Goal: Task Accomplishment & Management: Complete application form

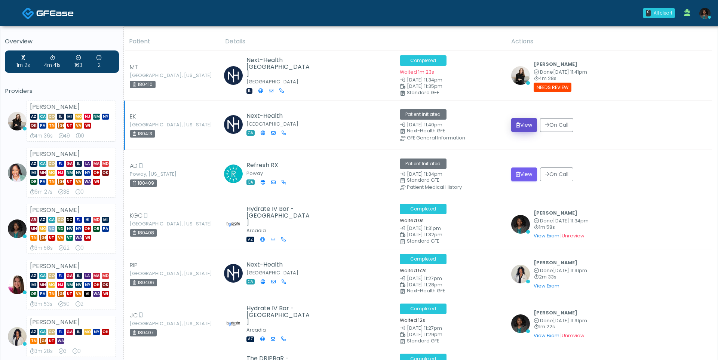
click at [521, 126] on button "View" at bounding box center [524, 125] width 26 height 14
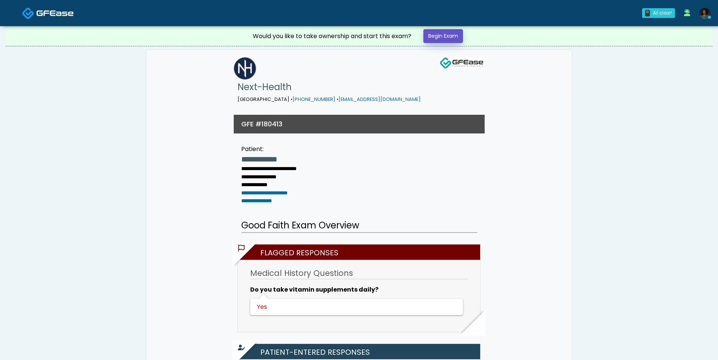
click at [447, 41] on link "Begin Exam" at bounding box center [444, 36] width 40 height 14
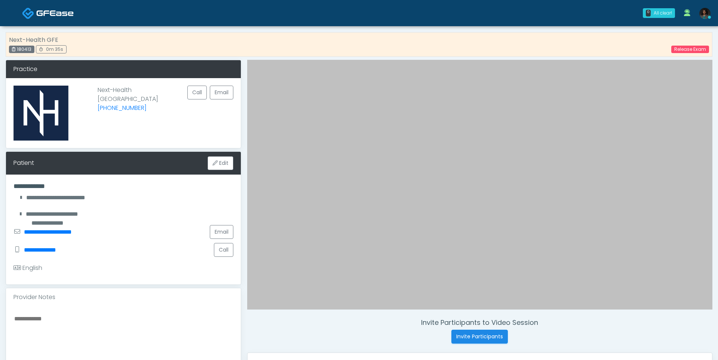
scroll to position [170, 0]
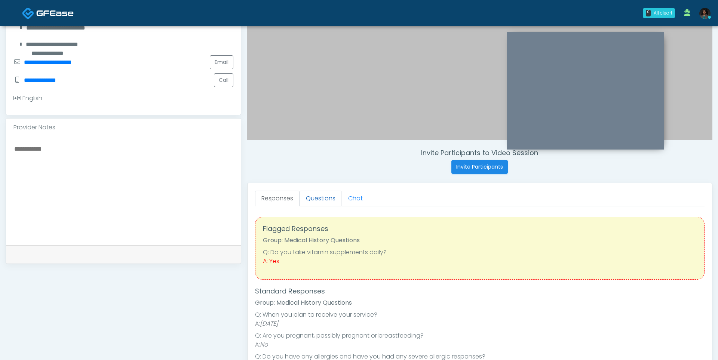
click at [330, 203] on link "Questions" at bounding box center [321, 199] width 42 height 16
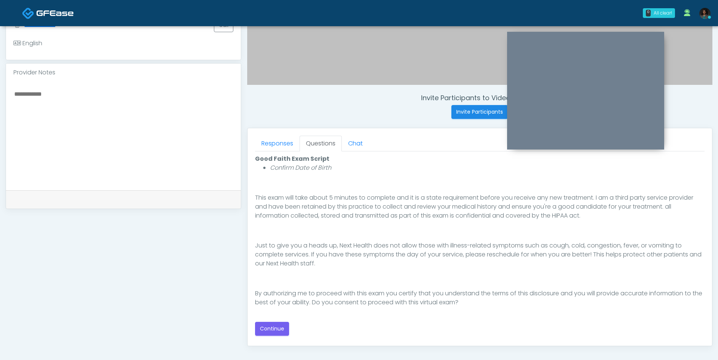
scroll to position [225, 0]
click at [265, 333] on button "Continue" at bounding box center [272, 329] width 34 height 14
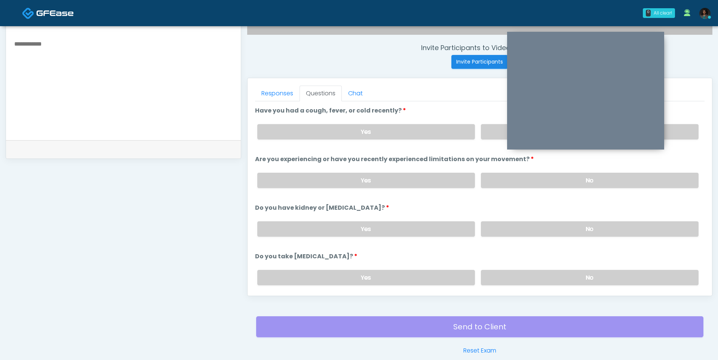
scroll to position [275, 0]
click at [490, 132] on label "No" at bounding box center [590, 132] width 218 height 15
click at [491, 173] on label "No" at bounding box center [590, 180] width 218 height 15
click at [497, 222] on label "No" at bounding box center [590, 229] width 218 height 15
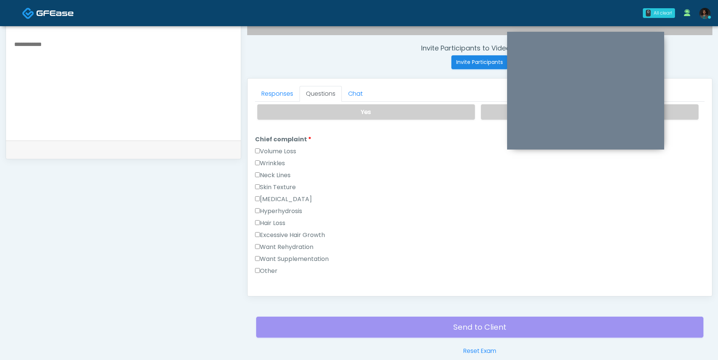
scroll to position [0, 0]
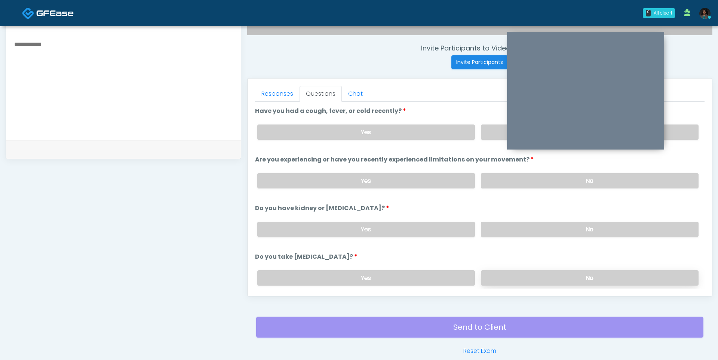
click at [497, 273] on label "No" at bounding box center [590, 278] width 218 height 15
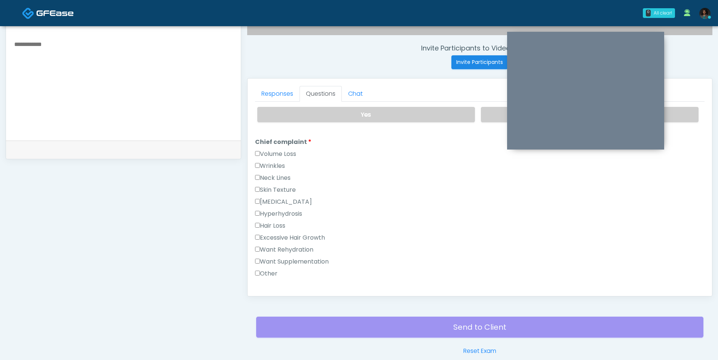
scroll to position [168, 0]
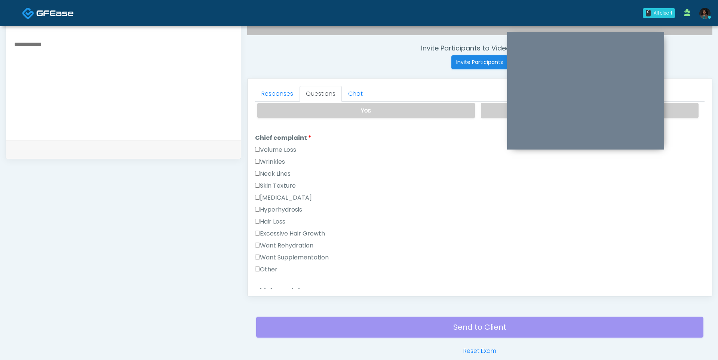
click at [305, 241] on label "Want Rehydration" at bounding box center [284, 245] width 58 height 9
click at [303, 257] on label "Want Supplementation" at bounding box center [292, 257] width 74 height 9
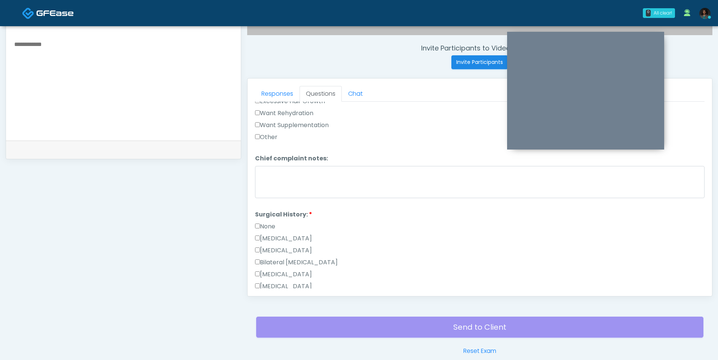
scroll to position [378, 0]
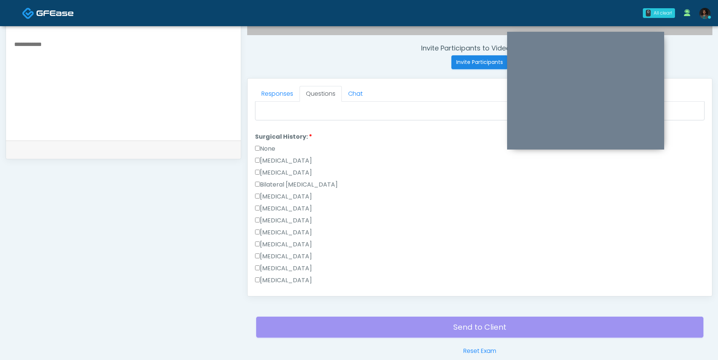
click at [272, 144] on label "None" at bounding box center [265, 148] width 20 height 9
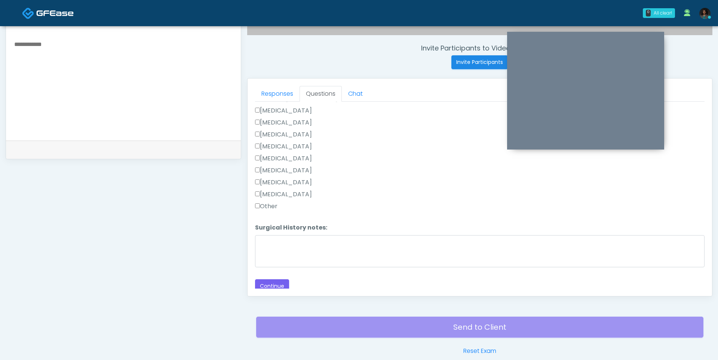
click at [277, 279] on button "Continue" at bounding box center [272, 286] width 34 height 14
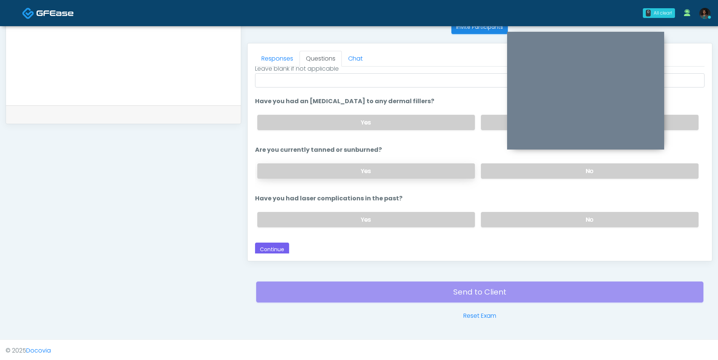
scroll to position [0, 0]
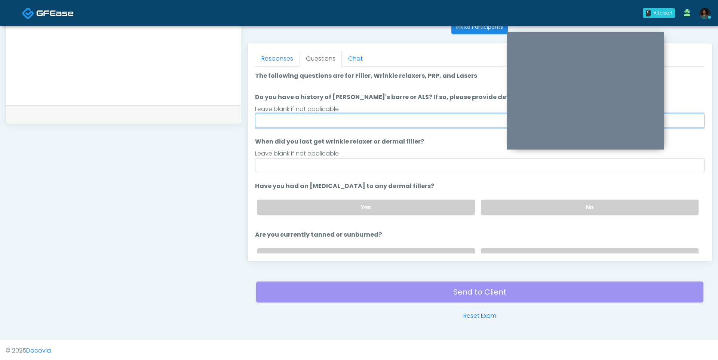
click at [345, 114] on input "Do you have a history of Guillain's barre or ALS? If so, please provide details." at bounding box center [480, 121] width 450 height 14
type input "**"
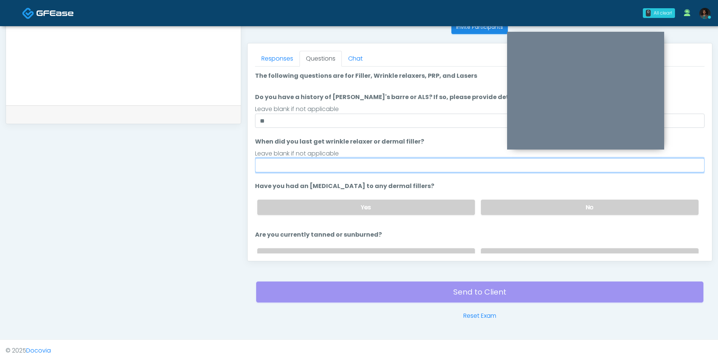
click at [342, 164] on input "When did you last get wrinkle relaxer or dermal filler?" at bounding box center [480, 165] width 450 height 14
type input "***"
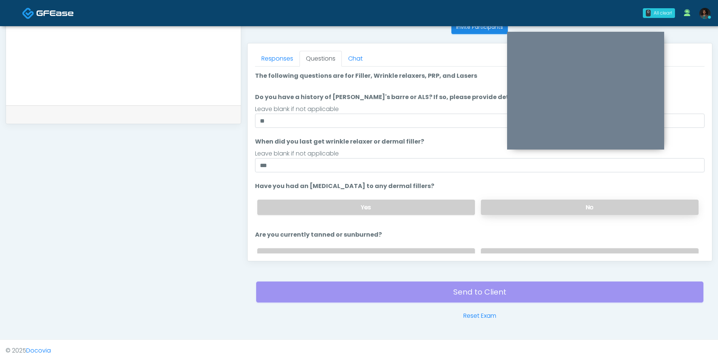
click at [491, 211] on label "No" at bounding box center [590, 207] width 218 height 15
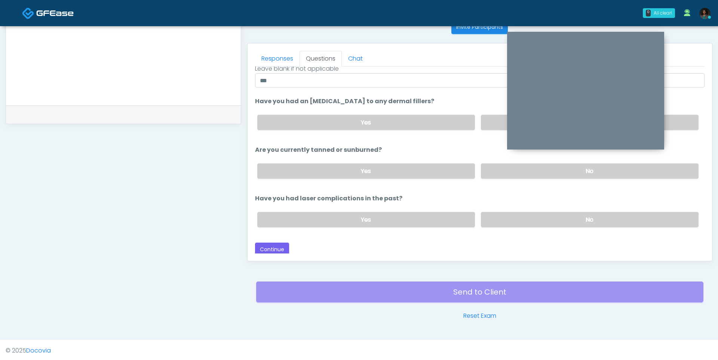
click at [491, 174] on label "No" at bounding box center [590, 171] width 218 height 15
click at [492, 206] on div "Yes No" at bounding box center [477, 219] width 453 height 27
click at [494, 214] on label "No" at bounding box center [590, 219] width 218 height 15
click at [260, 251] on button "Continue" at bounding box center [272, 250] width 34 height 14
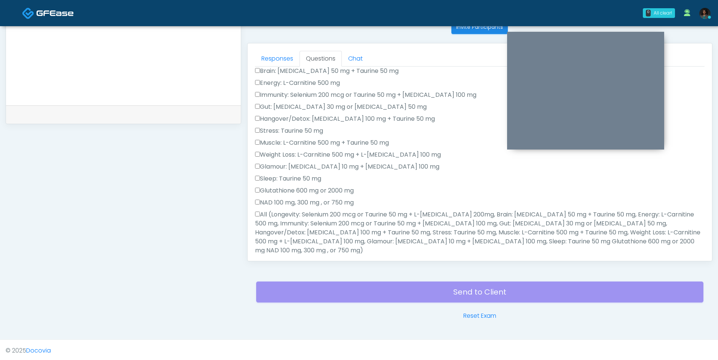
scroll to position [0, 0]
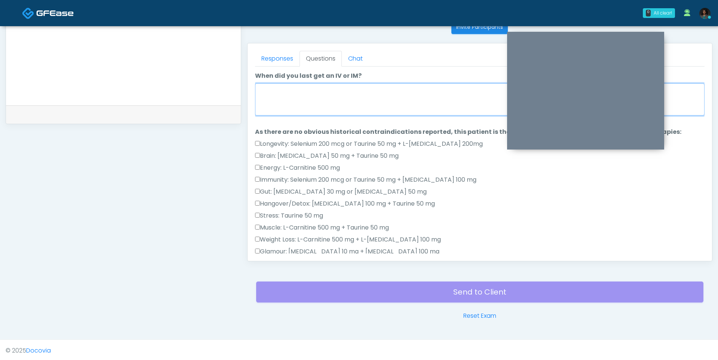
click at [332, 94] on textarea "When did you last get an IV or IM?" at bounding box center [480, 99] width 450 height 32
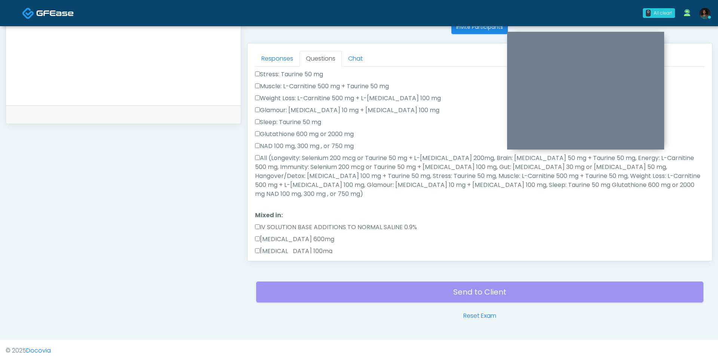
type textarea "**********"
click at [306, 180] on label "All (Longevity: Selenium 200 mcg or Taurine 50 mg + L-Arginine 200mg, Brain: Gl…" at bounding box center [480, 176] width 450 height 45
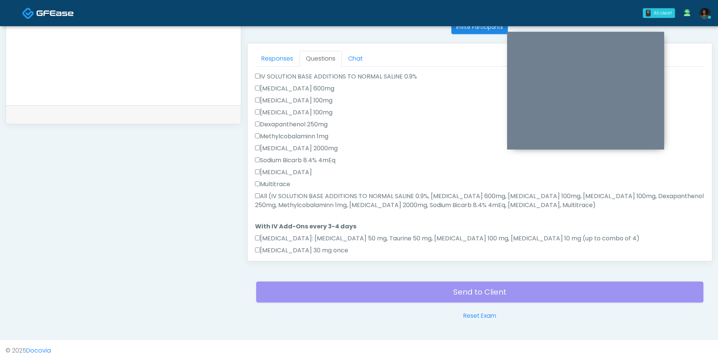
click at [297, 196] on label "All (IV SOLUTION BASE ADDITIONS TO NORMAL SALINE 0.9%, Magnesium Chloride 600mg…" at bounding box center [480, 201] width 450 height 18
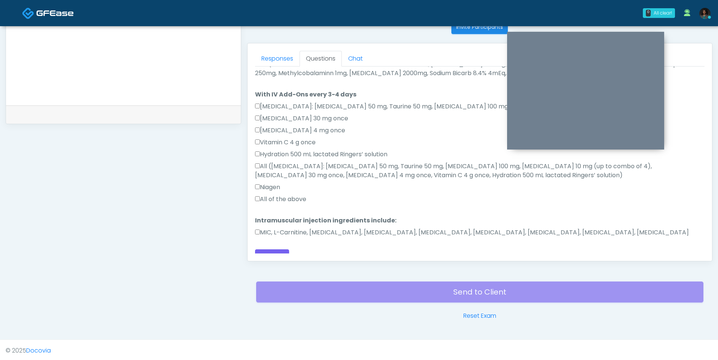
click at [291, 195] on label "All of the above" at bounding box center [280, 199] width 51 height 9
drag, startPoint x: 290, startPoint y: 217, endPoint x: 286, endPoint y: 226, distance: 8.9
click at [290, 228] on label "MIC, L-Carnitine, Methylcobalamin, Glycine, B-Complex, Lycine, Biotin, Vitamin …" at bounding box center [472, 232] width 434 height 9
click at [272, 250] on button "Continue" at bounding box center [272, 257] width 34 height 14
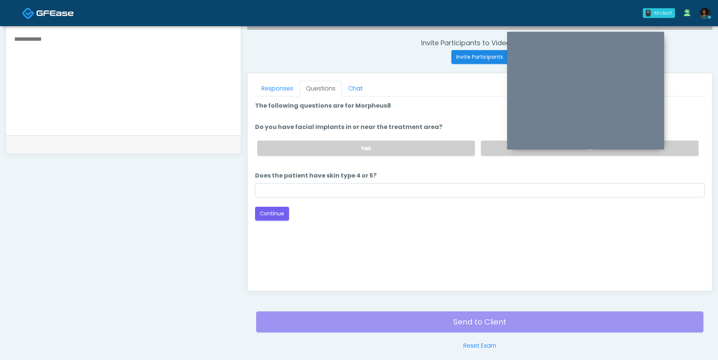
scroll to position [279, 0]
click at [489, 150] on label "No" at bounding box center [590, 148] width 218 height 15
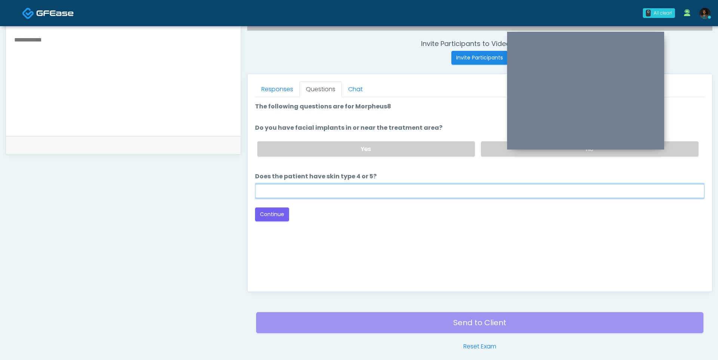
click at [444, 189] on input "Does the patient have skin type 4 or 5?" at bounding box center [480, 191] width 450 height 14
type input "**"
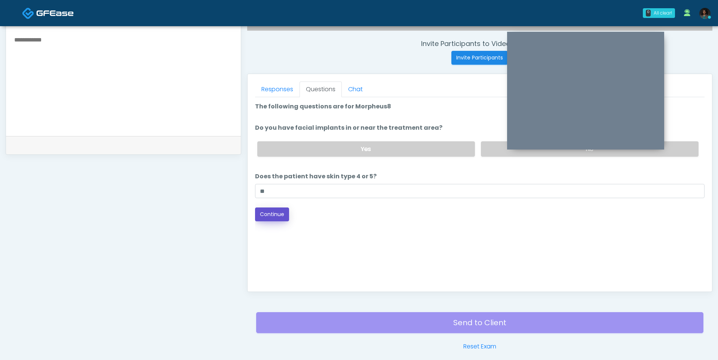
click at [288, 219] on button "Continue" at bounding box center [272, 215] width 34 height 14
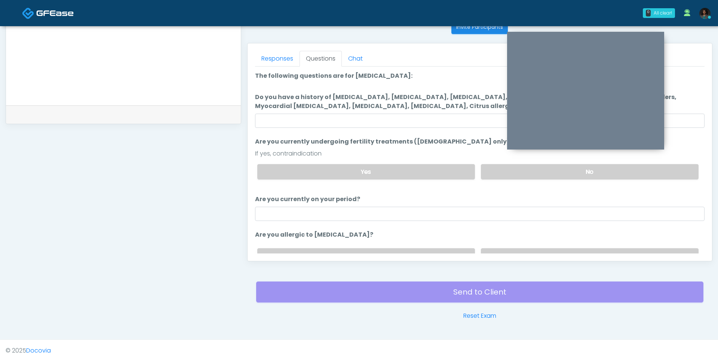
scroll to position [239, 0]
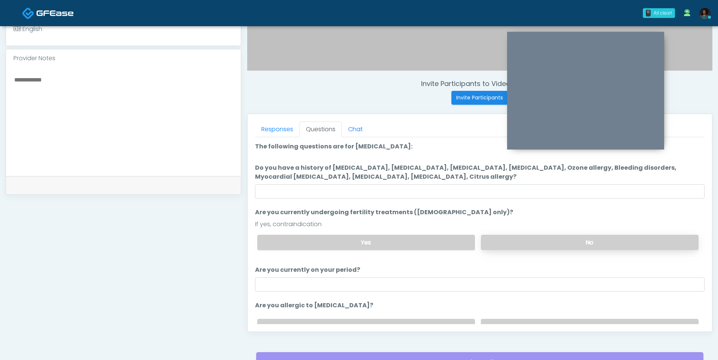
click at [515, 246] on label "No" at bounding box center [590, 242] width 218 height 15
click at [477, 200] on ol "The following questions are for Ozone therapy: The following questions are for …" at bounding box center [480, 241] width 450 height 198
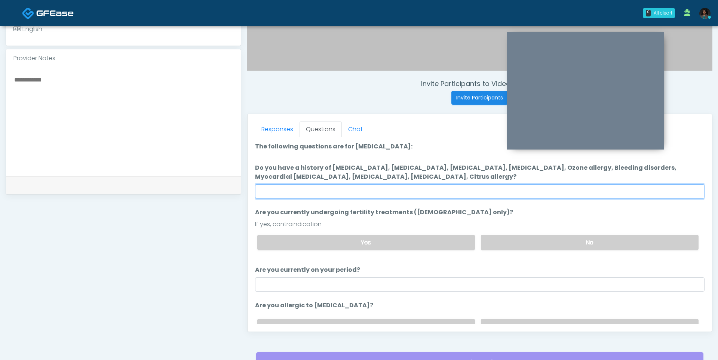
click at [474, 190] on input "Do you have a history of Hyperthyroidism, Hypotension, Hypocalcemia, Hypoglycem…" at bounding box center [480, 191] width 450 height 14
type input "**"
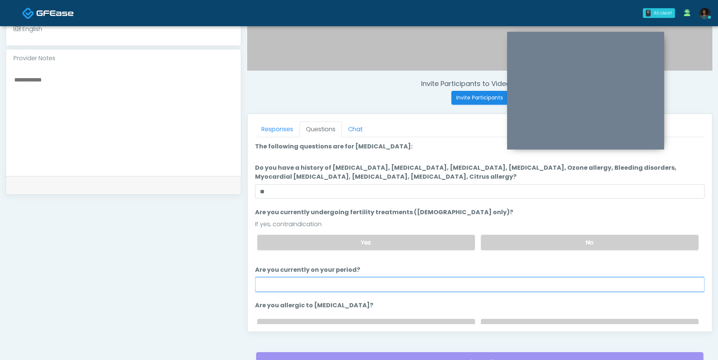
click at [401, 281] on input "Are you currently on your period?" at bounding box center [480, 285] width 450 height 14
type input "***"
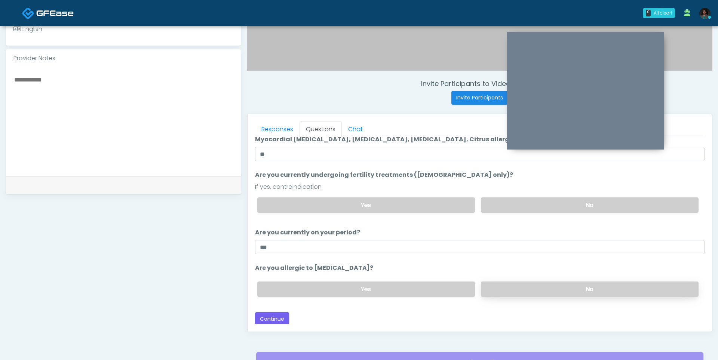
click at [501, 289] on label "No" at bounding box center [590, 289] width 218 height 15
click at [275, 320] on button "Continue" at bounding box center [272, 319] width 34 height 14
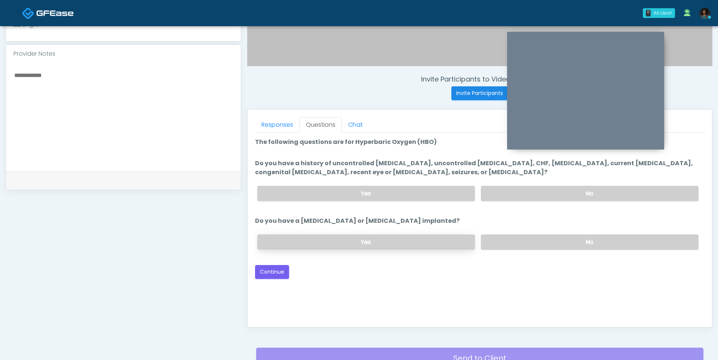
scroll to position [223, 0]
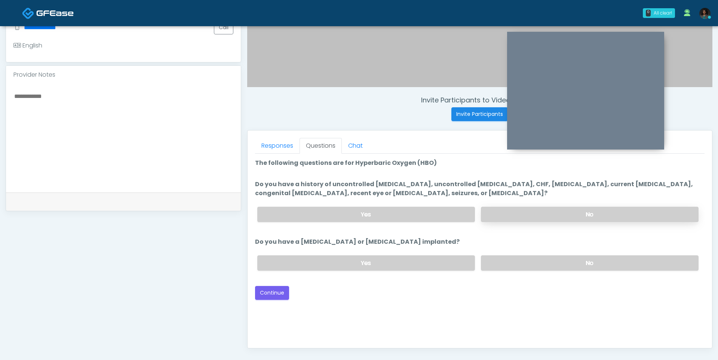
click at [520, 217] on label "No" at bounding box center [590, 214] width 218 height 15
click at [497, 256] on label "No" at bounding box center [590, 263] width 218 height 15
click at [268, 287] on button "Continue" at bounding box center [272, 293] width 34 height 14
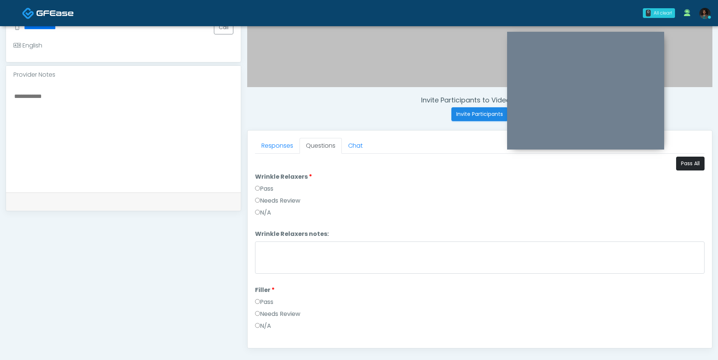
scroll to position [310, 0]
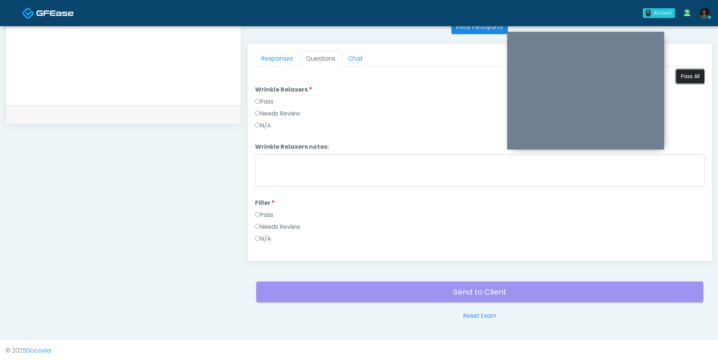
click at [688, 78] on button "Pass All" at bounding box center [690, 77] width 28 height 14
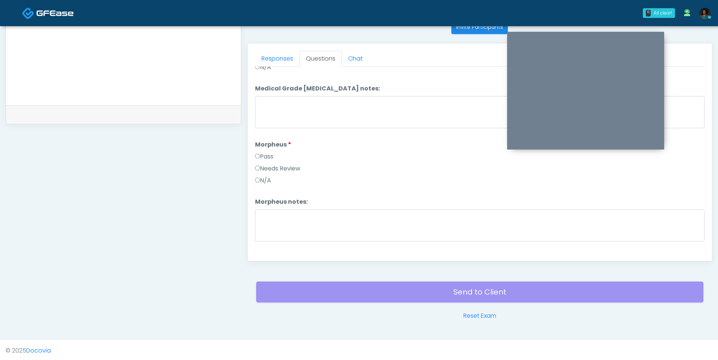
scroll to position [935, 0]
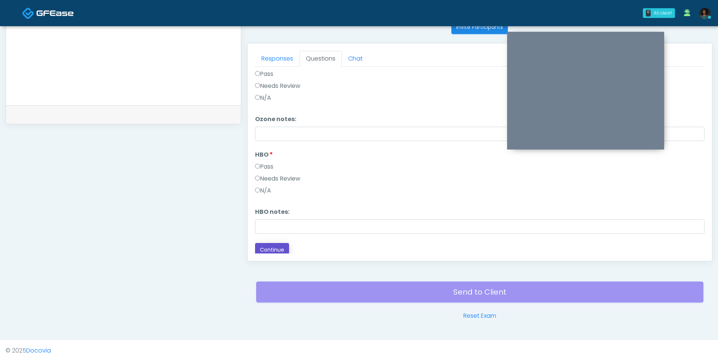
click at [278, 246] on button "Continue" at bounding box center [272, 250] width 34 height 14
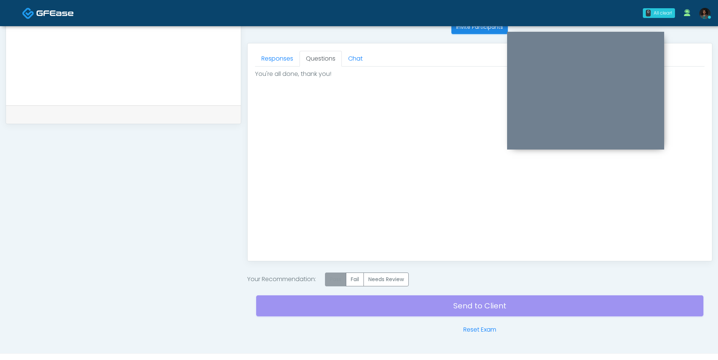
click at [337, 280] on label "Pass" at bounding box center [335, 280] width 21 height 14
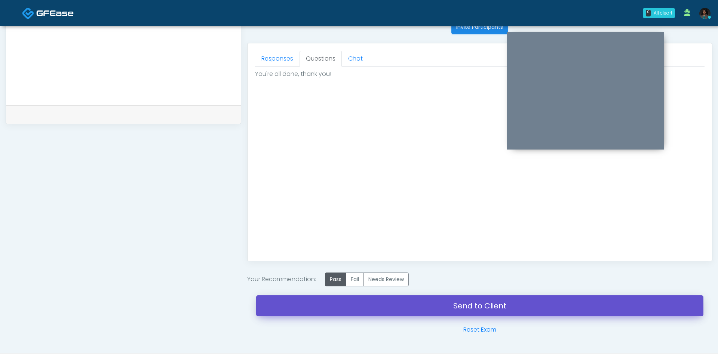
click at [350, 305] on link "Send to Client" at bounding box center [479, 306] width 447 height 21
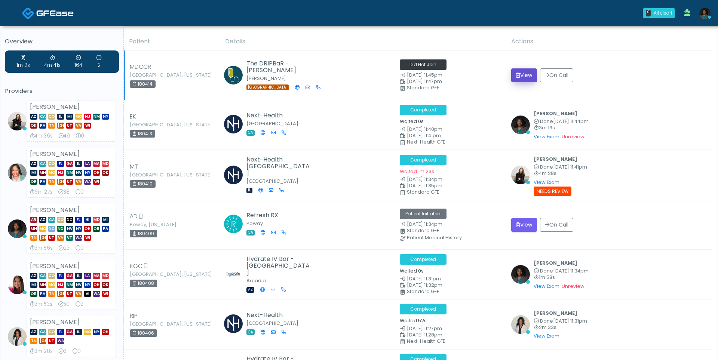
click at [527, 75] on button "View" at bounding box center [524, 75] width 26 height 14
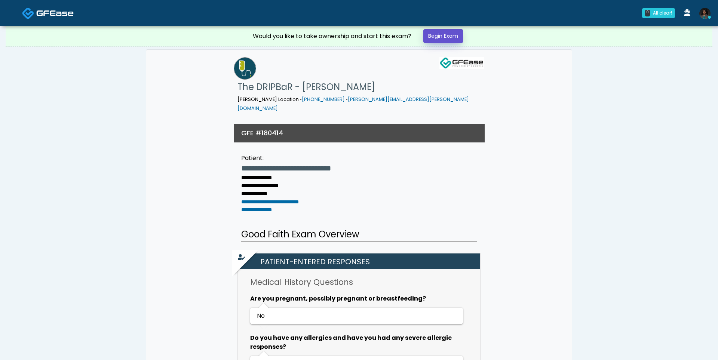
click at [450, 40] on link "Begin Exam" at bounding box center [444, 36] width 40 height 14
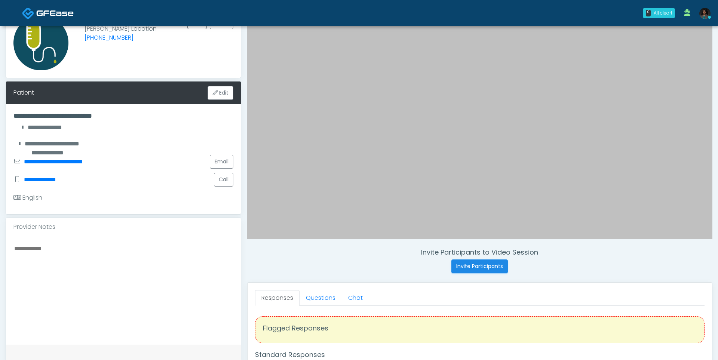
scroll to position [108, 0]
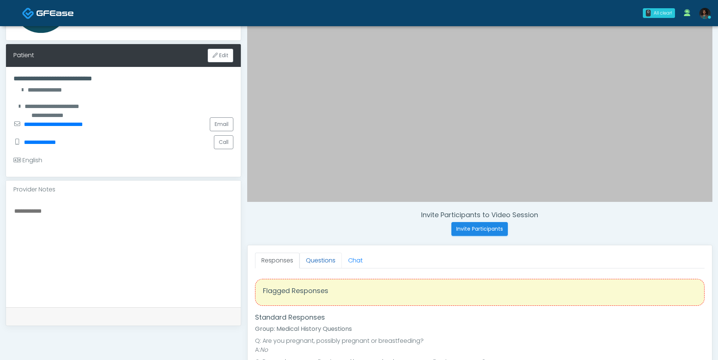
click at [324, 263] on link "Questions" at bounding box center [321, 261] width 42 height 16
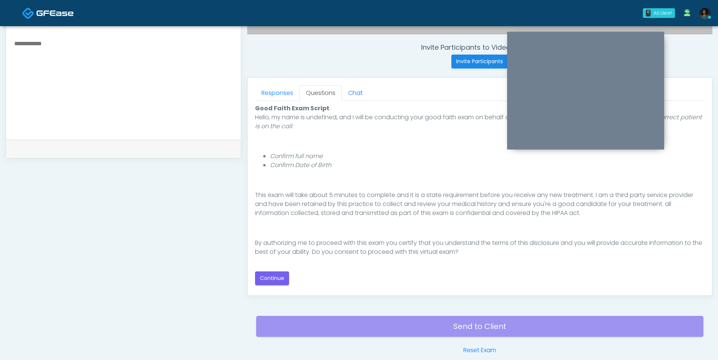
scroll to position [292, 0]
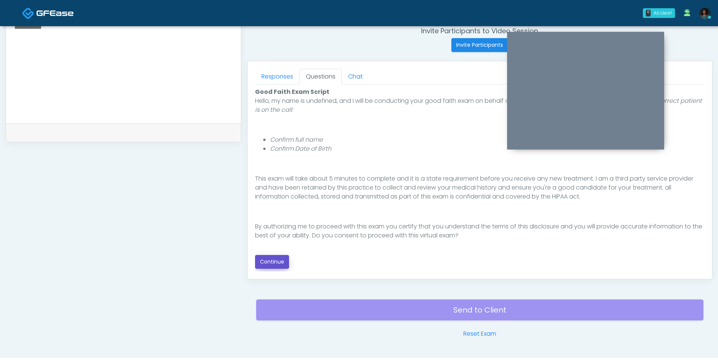
click at [276, 262] on button "Continue" at bounding box center [272, 262] width 34 height 14
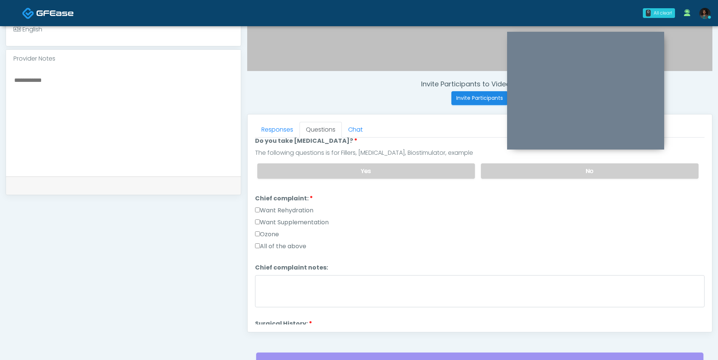
scroll to position [0, 0]
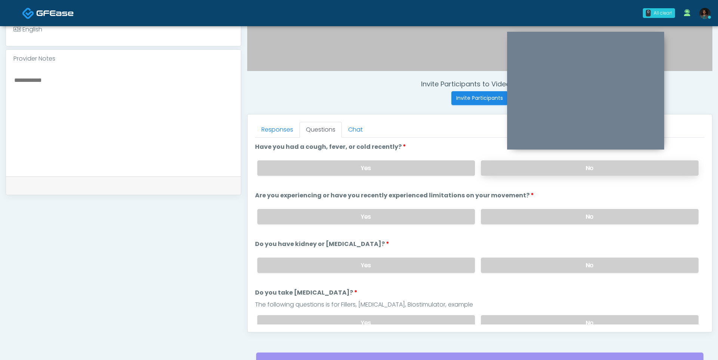
click at [517, 166] on label "No" at bounding box center [590, 168] width 218 height 15
click at [496, 211] on label "No" at bounding box center [590, 216] width 218 height 15
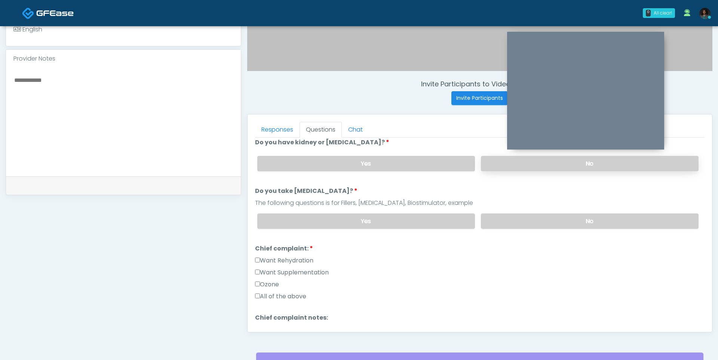
scroll to position [104, 0]
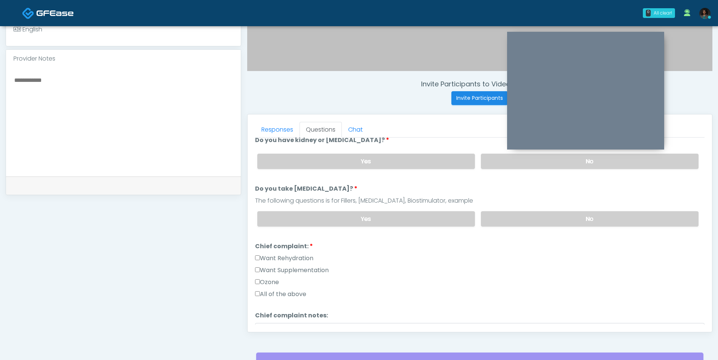
click at [503, 166] on div "Yes No" at bounding box center [477, 161] width 453 height 27
click at [500, 165] on label "No" at bounding box center [590, 161] width 218 height 15
click at [507, 216] on label "No" at bounding box center [590, 218] width 218 height 15
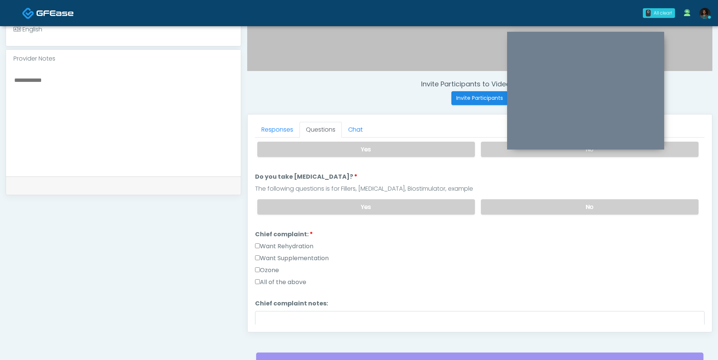
scroll to position [121, 0]
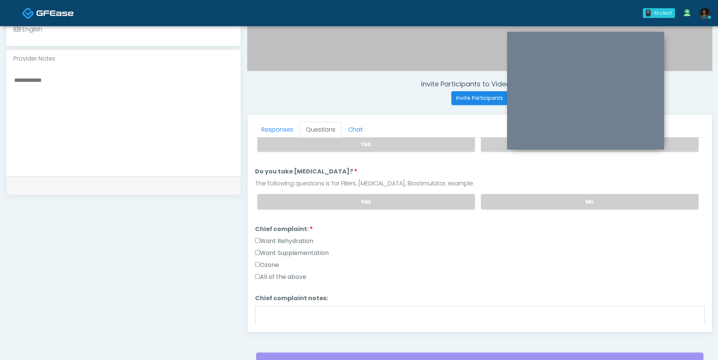
click at [302, 237] on label "Want Rehydration" at bounding box center [284, 241] width 58 height 9
click at [300, 250] on label "Want Supplementation" at bounding box center [292, 253] width 74 height 9
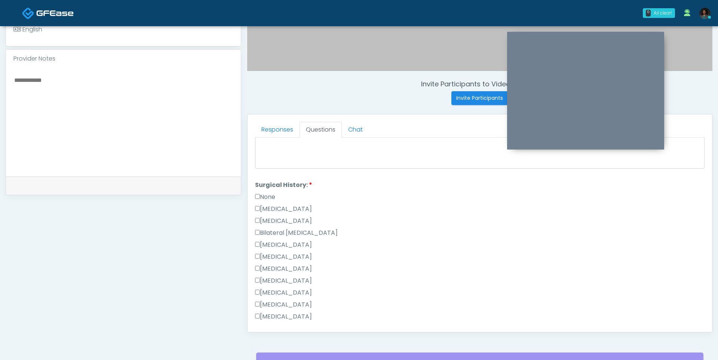
scroll to position [291, 0]
click at [271, 192] on label "None" at bounding box center [265, 196] width 20 height 9
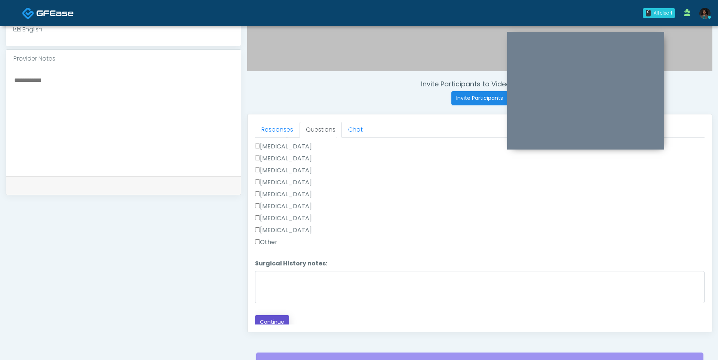
click at [273, 318] on button "Continue" at bounding box center [272, 322] width 34 height 14
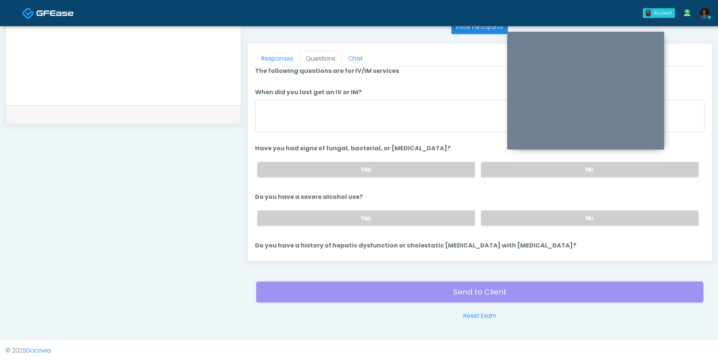
scroll to position [0, 0]
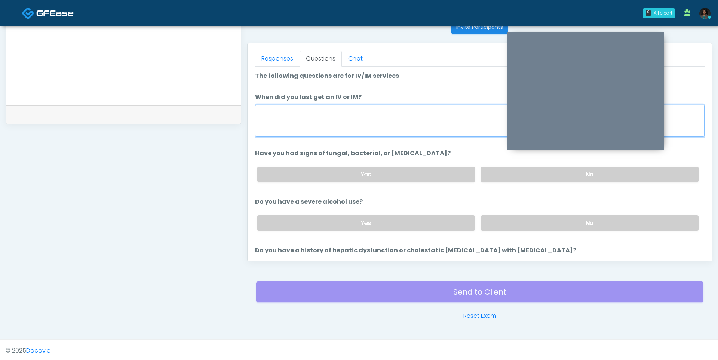
click at [307, 132] on textarea "When did you last get an IV or IM?" at bounding box center [480, 121] width 450 height 32
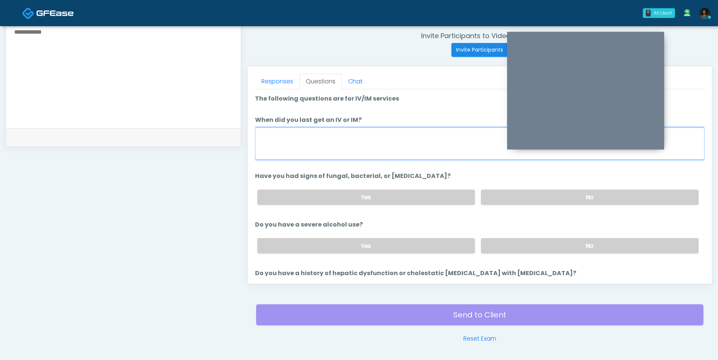
scroll to position [265, 0]
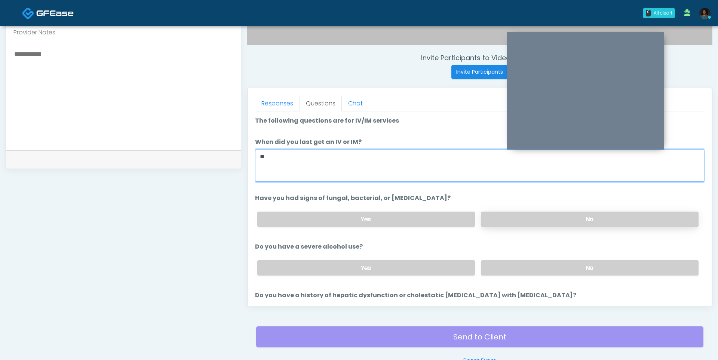
type textarea "**"
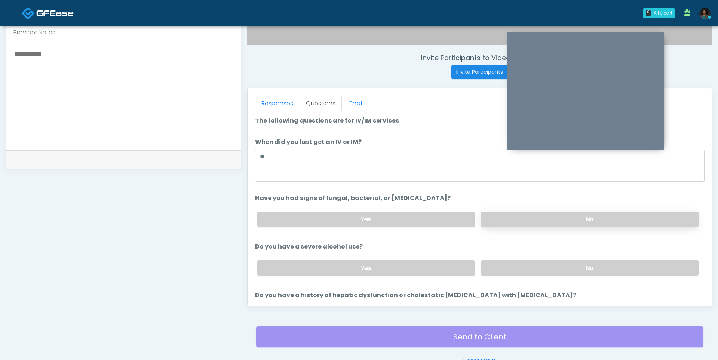
click at [498, 212] on label "No" at bounding box center [590, 219] width 218 height 15
click at [504, 264] on label "No" at bounding box center [590, 267] width 218 height 15
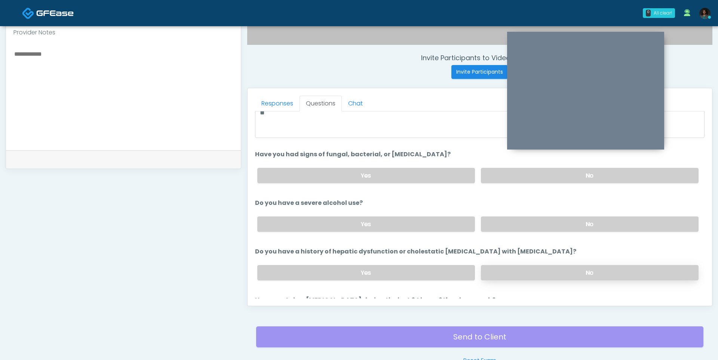
click at [499, 270] on label "No" at bounding box center [590, 272] width 218 height 15
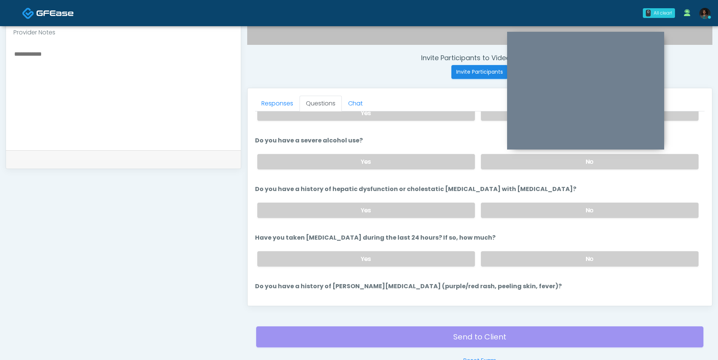
scroll to position [135, 0]
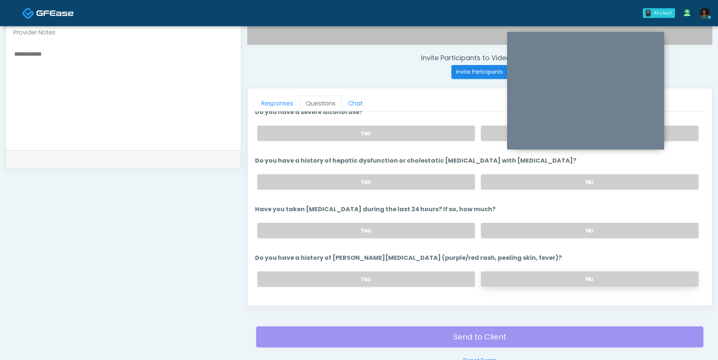
click at [500, 275] on label "No" at bounding box center [590, 279] width 218 height 15
click at [511, 232] on label "No" at bounding box center [590, 230] width 218 height 15
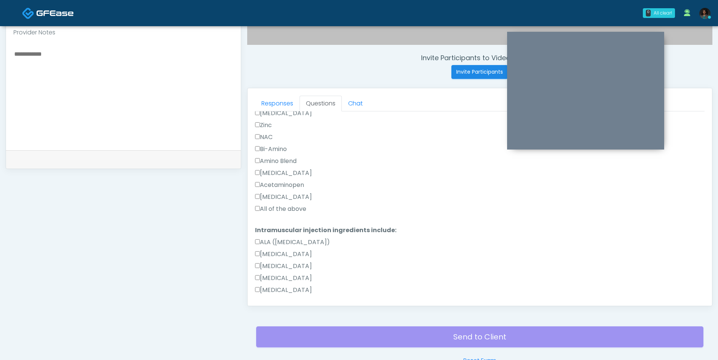
click at [287, 205] on label "All of the above" at bounding box center [280, 209] width 51 height 9
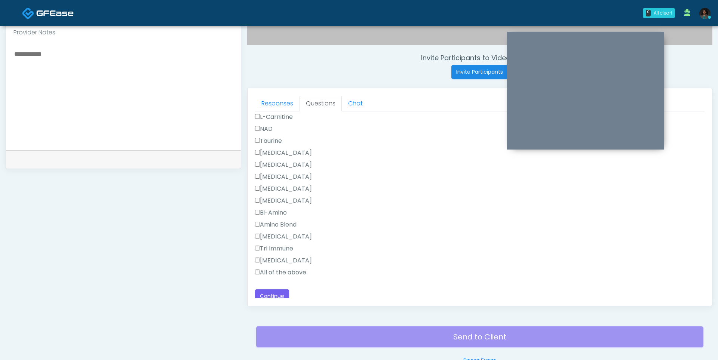
click at [280, 268] on label "All of the above" at bounding box center [280, 272] width 51 height 9
click at [275, 290] on button "Continue" at bounding box center [272, 297] width 34 height 14
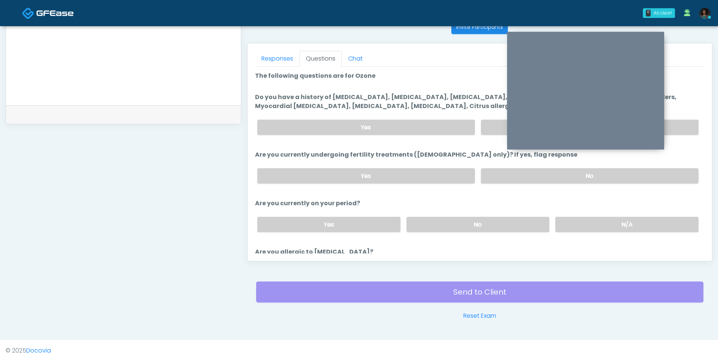
scroll to position [236, 0]
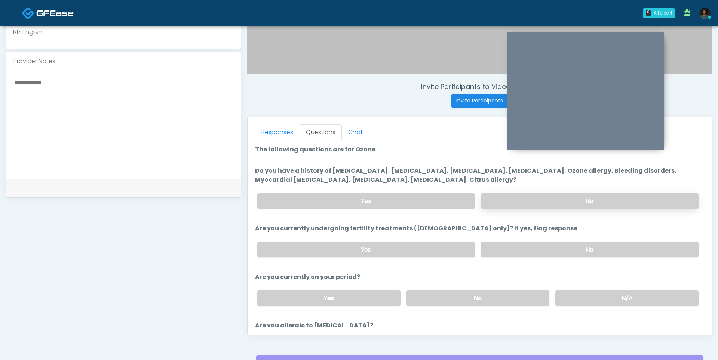
click at [523, 198] on label "No" at bounding box center [590, 200] width 218 height 15
click at [534, 247] on label "No" at bounding box center [590, 249] width 218 height 15
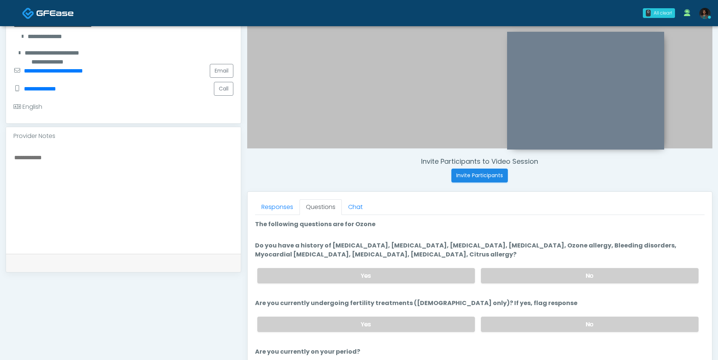
scroll to position [310, 0]
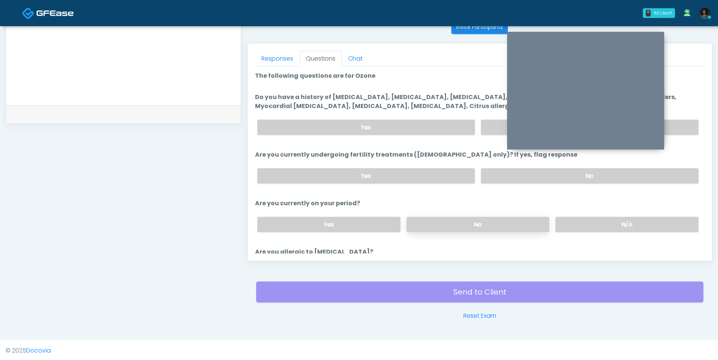
click at [534, 217] on label "No" at bounding box center [478, 224] width 143 height 15
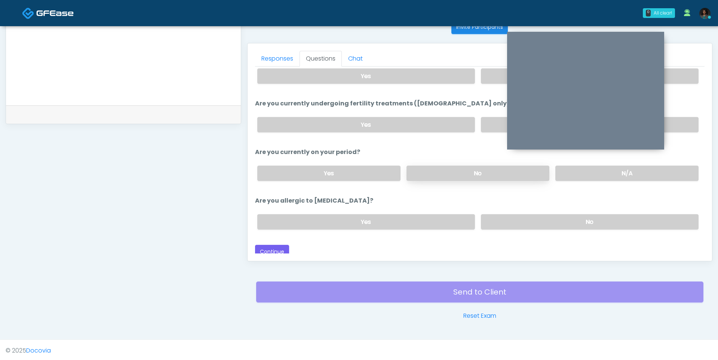
scroll to position [53, 0]
click at [511, 213] on label "No" at bounding box center [590, 220] width 218 height 15
click at [278, 249] on button "Continue" at bounding box center [272, 251] width 34 height 14
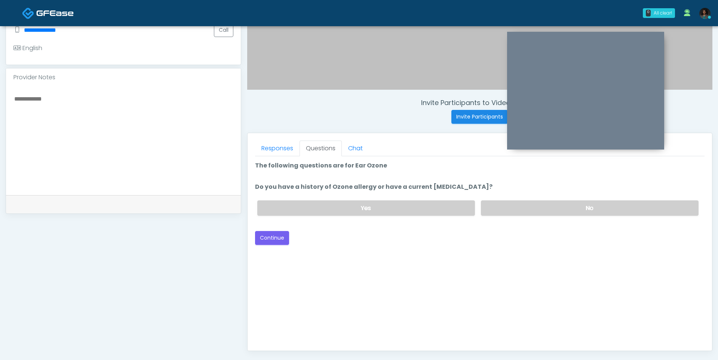
scroll to position [209, 0]
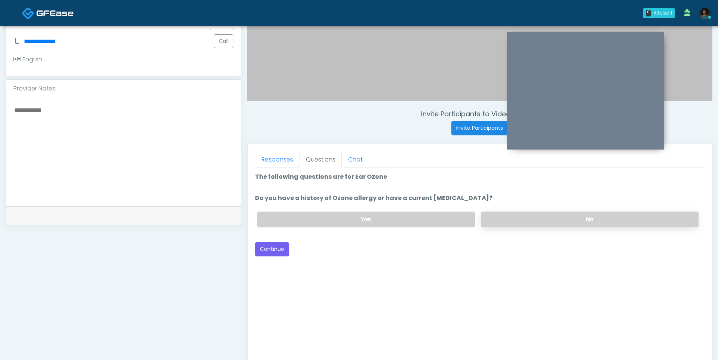
click at [501, 218] on label "No" at bounding box center [590, 219] width 218 height 15
click at [282, 242] on button "Continue" at bounding box center [272, 249] width 34 height 14
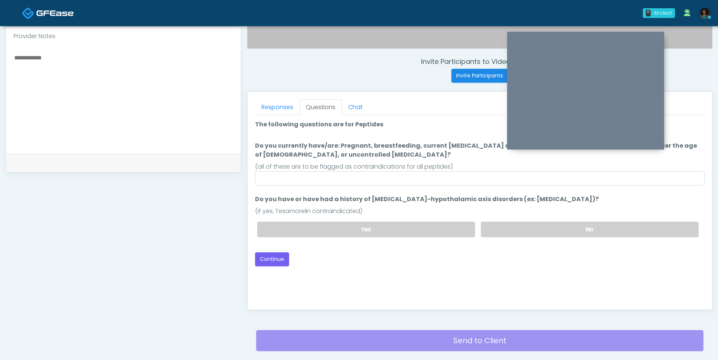
scroll to position [212, 0]
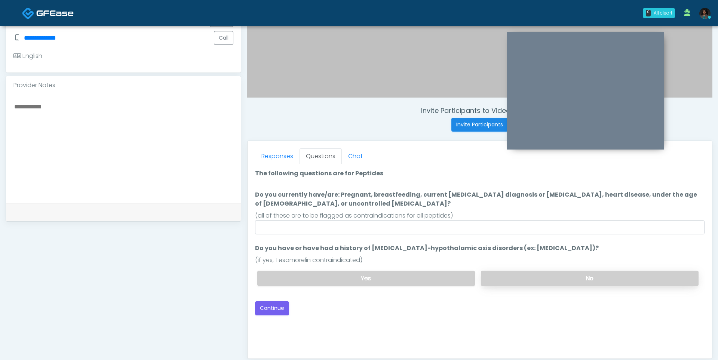
click at [521, 274] on label "No" at bounding box center [590, 278] width 218 height 15
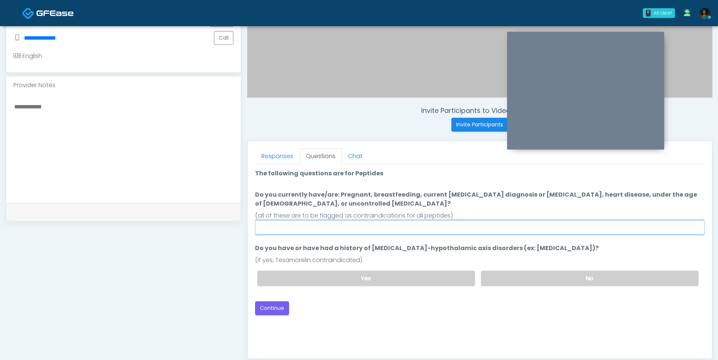
click at [354, 224] on input "Do you currently have/are: Pregnant, breastfeeding, current cancer diagnosis or…" at bounding box center [480, 227] width 450 height 14
type input "**"
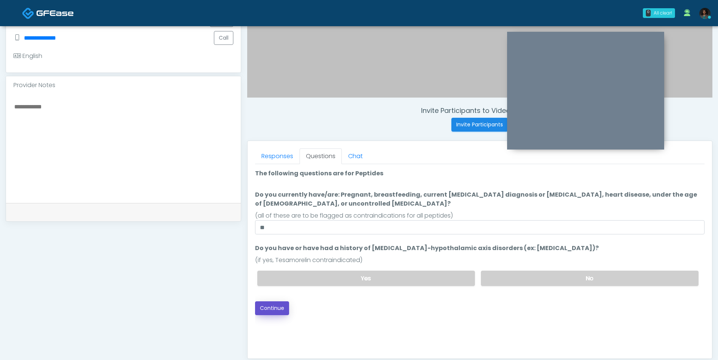
click at [261, 306] on button "Continue" at bounding box center [272, 309] width 34 height 14
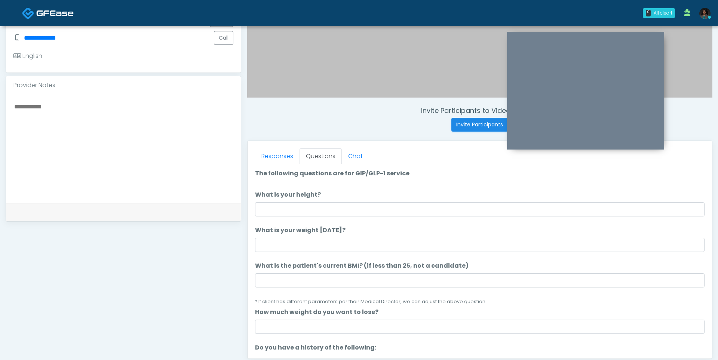
scroll to position [310, 0]
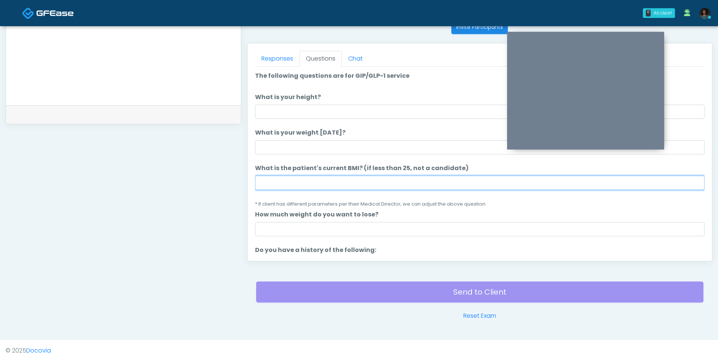
click at [305, 183] on input "What is the patient's current BMI? (if less than 25, not a candidate)" at bounding box center [480, 183] width 450 height 14
type input "****"
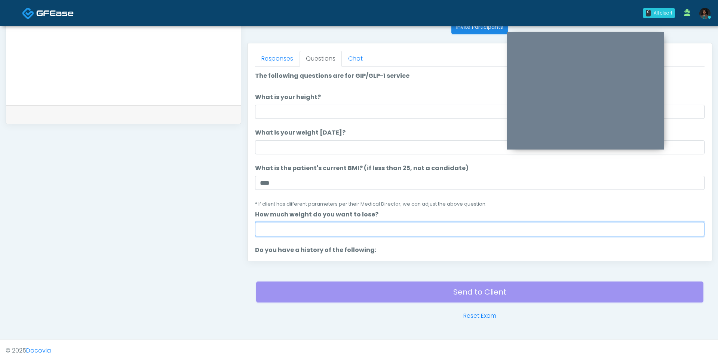
click at [285, 226] on input "How much weight do you want to lose?" at bounding box center [480, 229] width 450 height 14
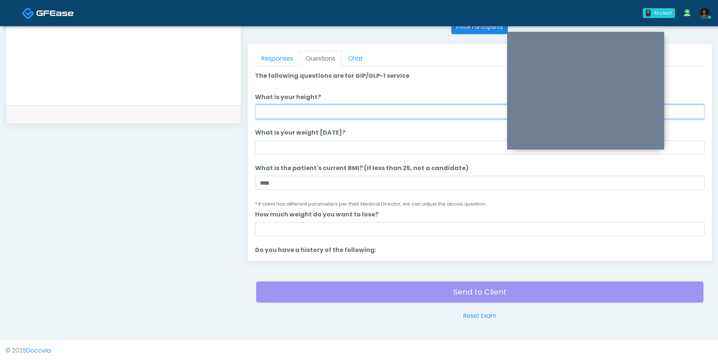
click at [300, 113] on input "What is your height?" at bounding box center [480, 112] width 450 height 14
type input "***"
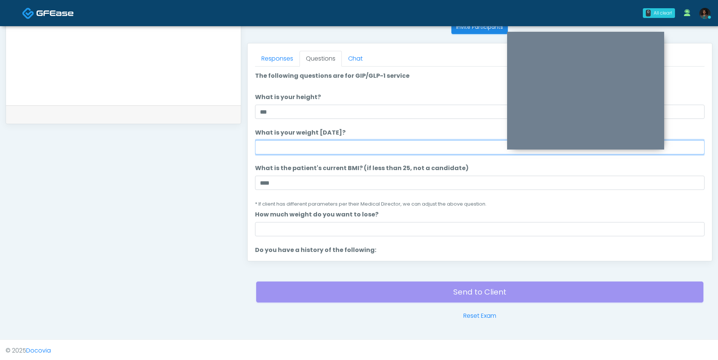
click at [295, 142] on input "What is your weight today?" at bounding box center [480, 147] width 450 height 14
type input "***"
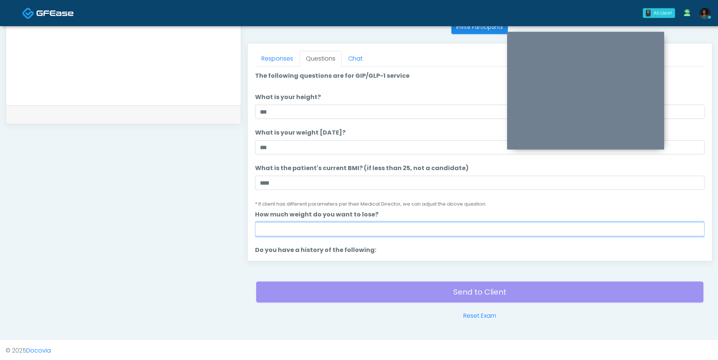
click at [309, 233] on input "How much weight do you want to lose?" at bounding box center [480, 229] width 450 height 14
type input "*"
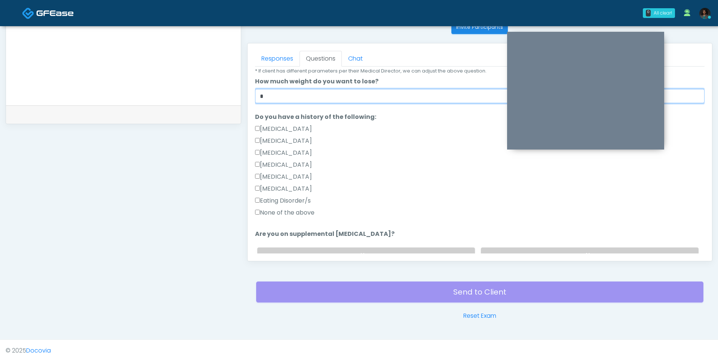
scroll to position [144, 0]
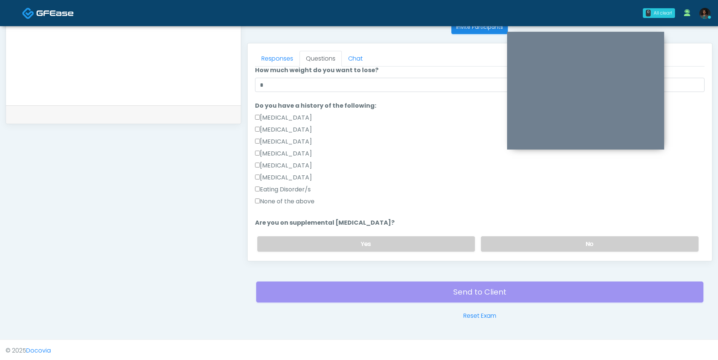
click at [290, 199] on label "None of the above" at bounding box center [284, 201] width 59 height 9
click at [579, 244] on label "No" at bounding box center [590, 243] width 218 height 15
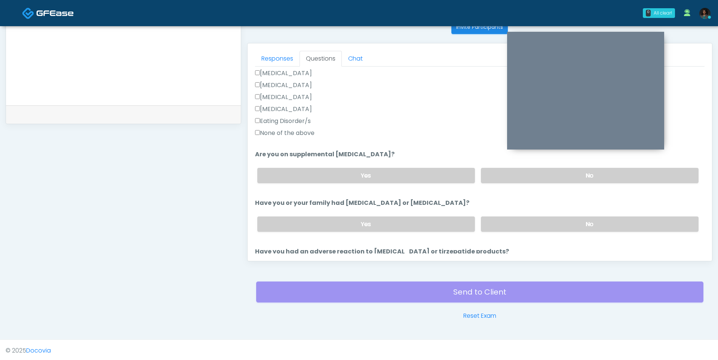
scroll to position [213, 0]
click at [502, 217] on label "No" at bounding box center [590, 223] width 218 height 15
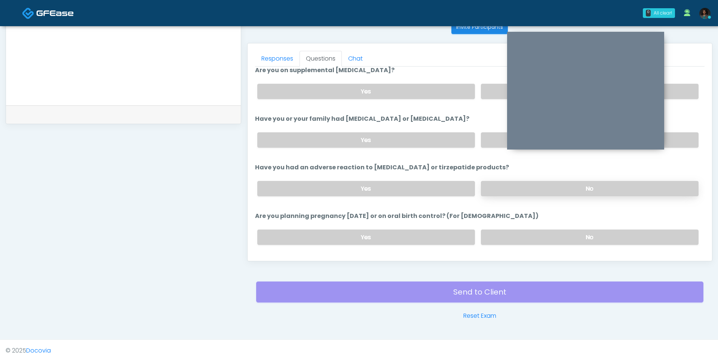
click at [490, 185] on label "No" at bounding box center [590, 188] width 218 height 15
click at [434, 128] on div "Yes No" at bounding box center [477, 139] width 453 height 27
click at [430, 132] on label "Yes" at bounding box center [366, 139] width 218 height 15
click at [484, 140] on label "No" at bounding box center [590, 139] width 218 height 15
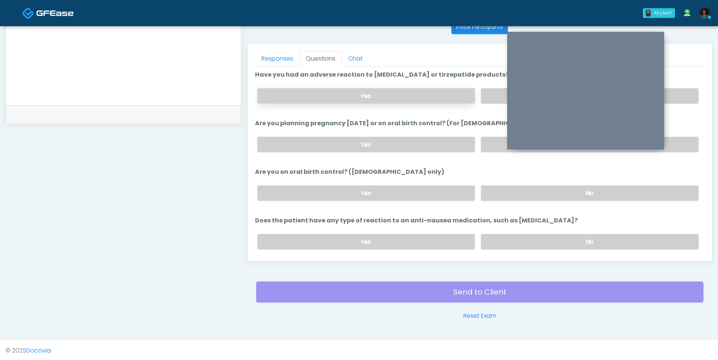
scroll to position [409, 0]
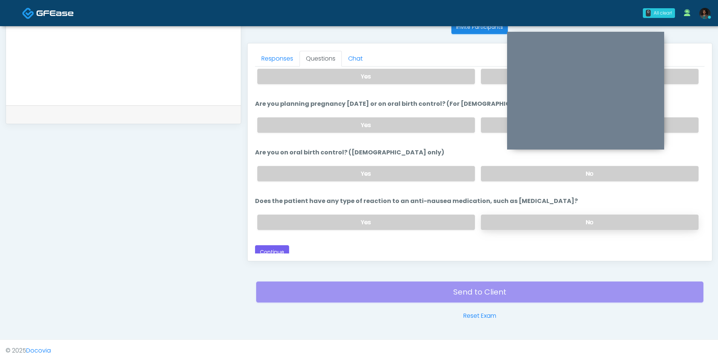
click at [507, 215] on label "No" at bounding box center [590, 222] width 218 height 15
click at [493, 180] on div "Yes No" at bounding box center [477, 173] width 453 height 27
click at [489, 167] on label "No" at bounding box center [590, 173] width 218 height 15
click at [489, 125] on label "No" at bounding box center [590, 124] width 218 height 15
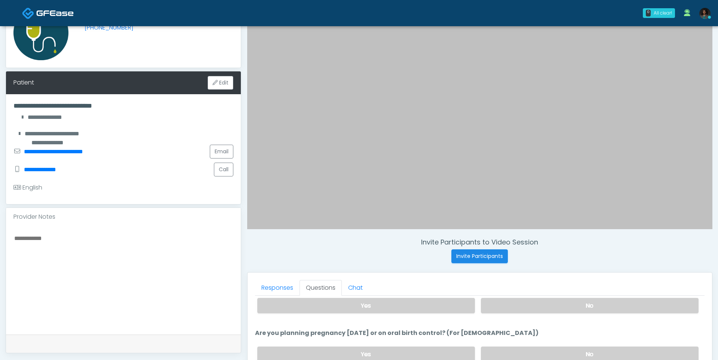
scroll to position [242, 0]
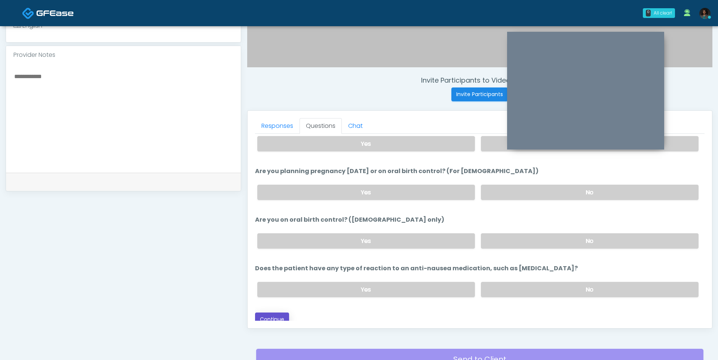
click at [279, 313] on button "Continue" at bounding box center [272, 320] width 34 height 14
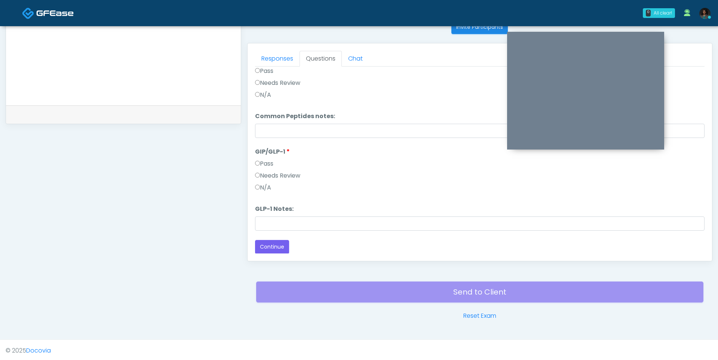
scroll to position [0, 0]
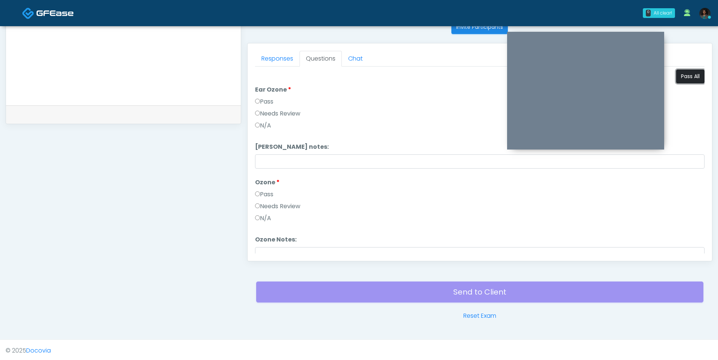
click at [687, 73] on button "Pass All" at bounding box center [690, 77] width 28 height 14
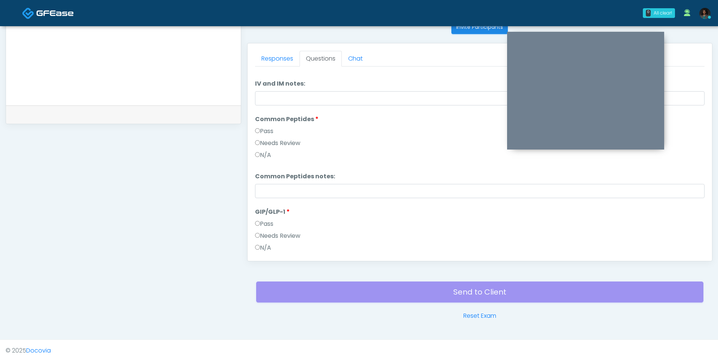
scroll to position [309, 0]
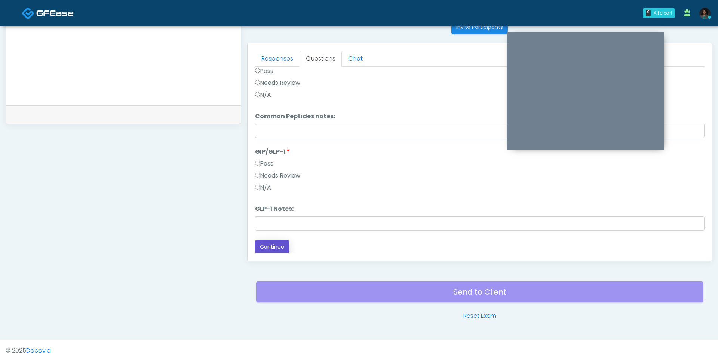
click at [286, 247] on button "Continue" at bounding box center [272, 247] width 34 height 14
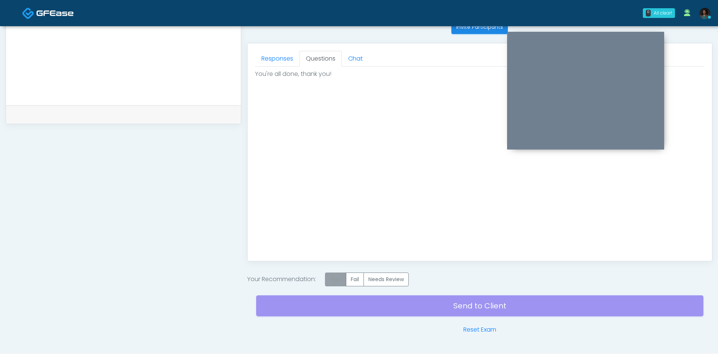
click at [336, 276] on label "Pass" at bounding box center [335, 280] width 21 height 14
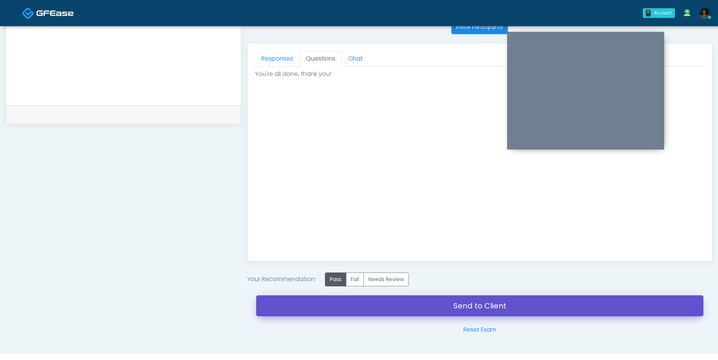
click at [405, 313] on link "Send to Client" at bounding box center [479, 306] width 447 height 21
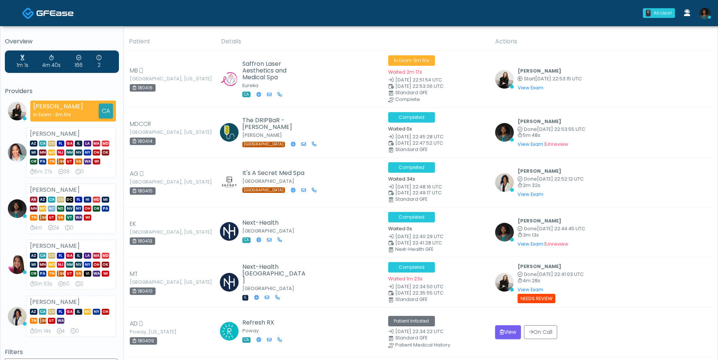
click at [708, 16] on icon at bounding box center [709, 17] width 3 height 3
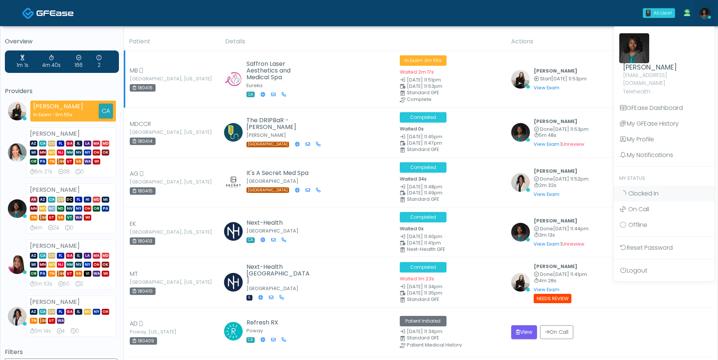
click at [318, 92] on td "Saffron Laser Aesthetics and Medical Spa Eureka CA" at bounding box center [308, 79] width 175 height 57
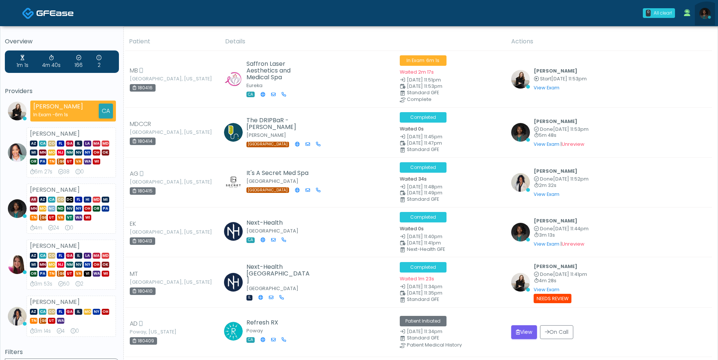
click at [707, 22] on link at bounding box center [705, 13] width 20 height 25
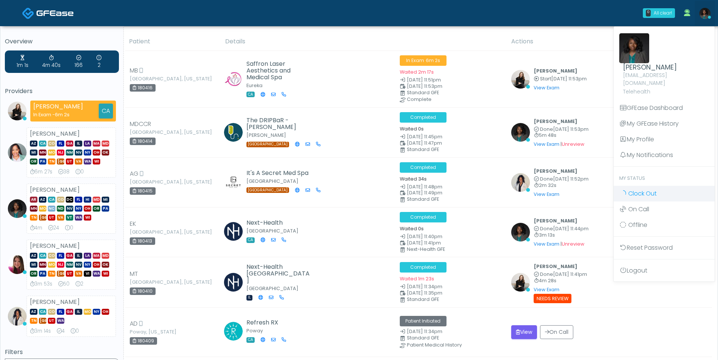
click at [638, 189] on span "Clock Out" at bounding box center [643, 193] width 28 height 9
